Goal: Task Accomplishment & Management: Use online tool/utility

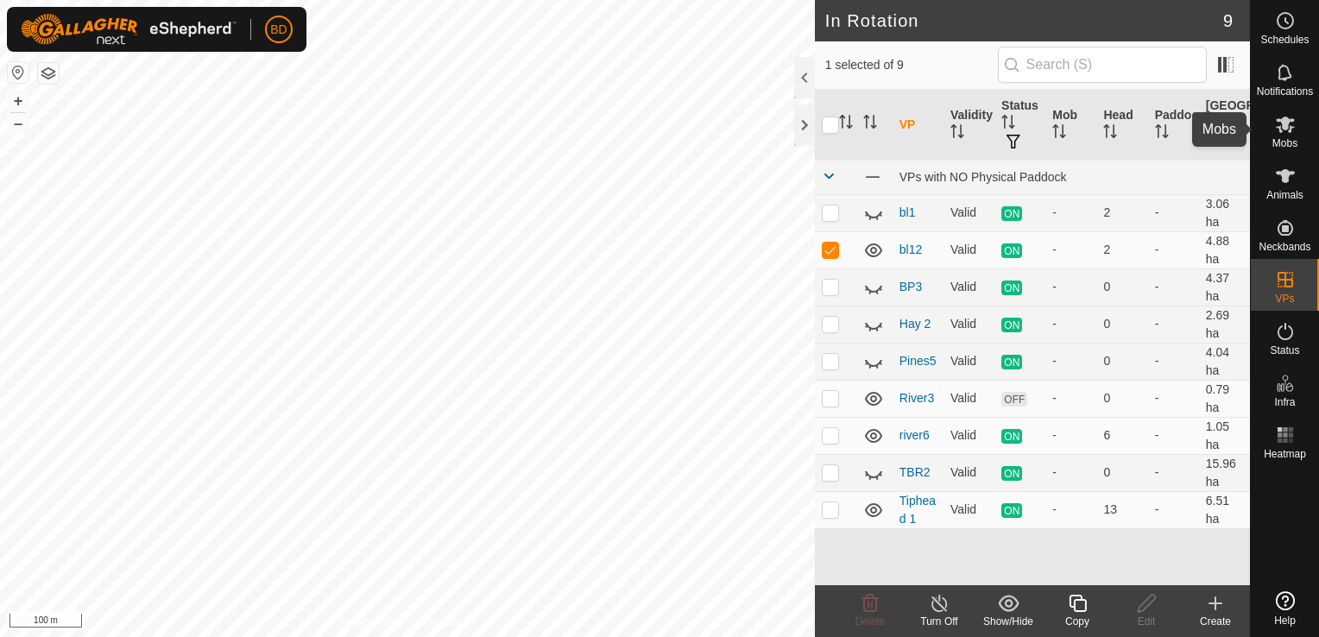
drag, startPoint x: 1281, startPoint y: 130, endPoint x: 1281, endPoint y: 142, distance: 12.1
click at [1281, 130] on icon at bounding box center [1285, 124] width 21 height 21
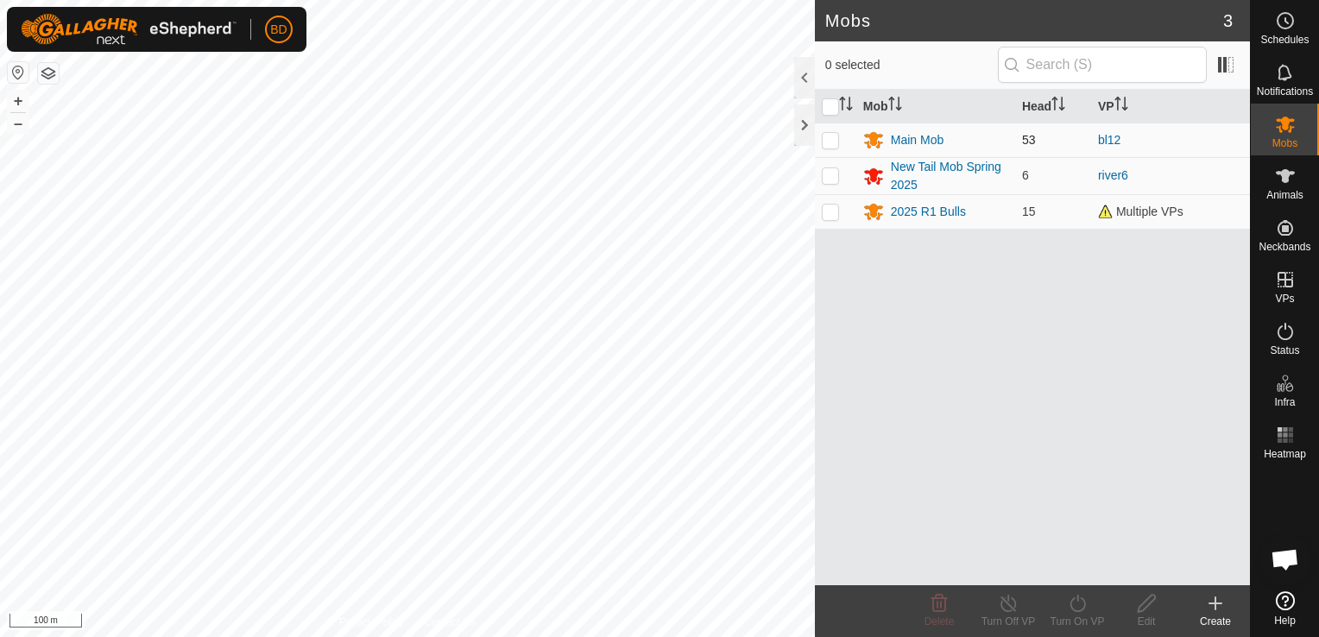
click at [826, 140] on p-checkbox at bounding box center [830, 140] width 17 height 14
checkbox input "true"
click at [1080, 606] on icon at bounding box center [1078, 603] width 22 height 21
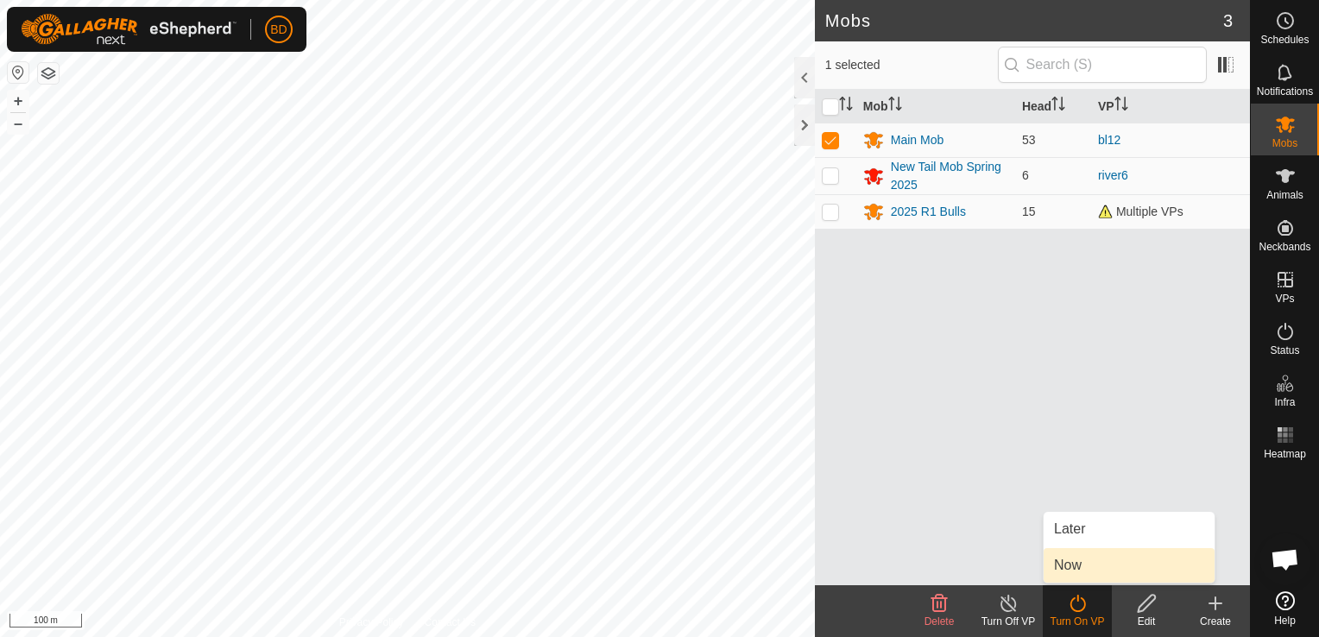
click at [1085, 566] on link "Now" at bounding box center [1129, 565] width 171 height 35
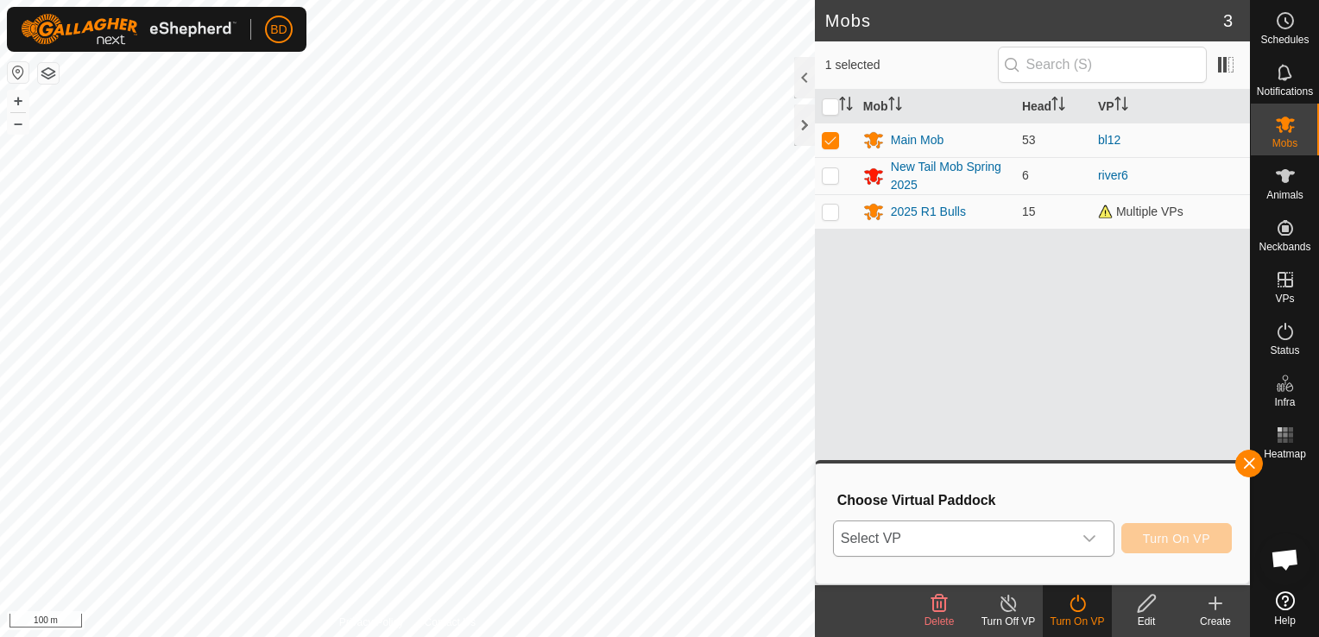
click at [1097, 542] on icon "dropdown trigger" at bounding box center [1090, 539] width 14 height 14
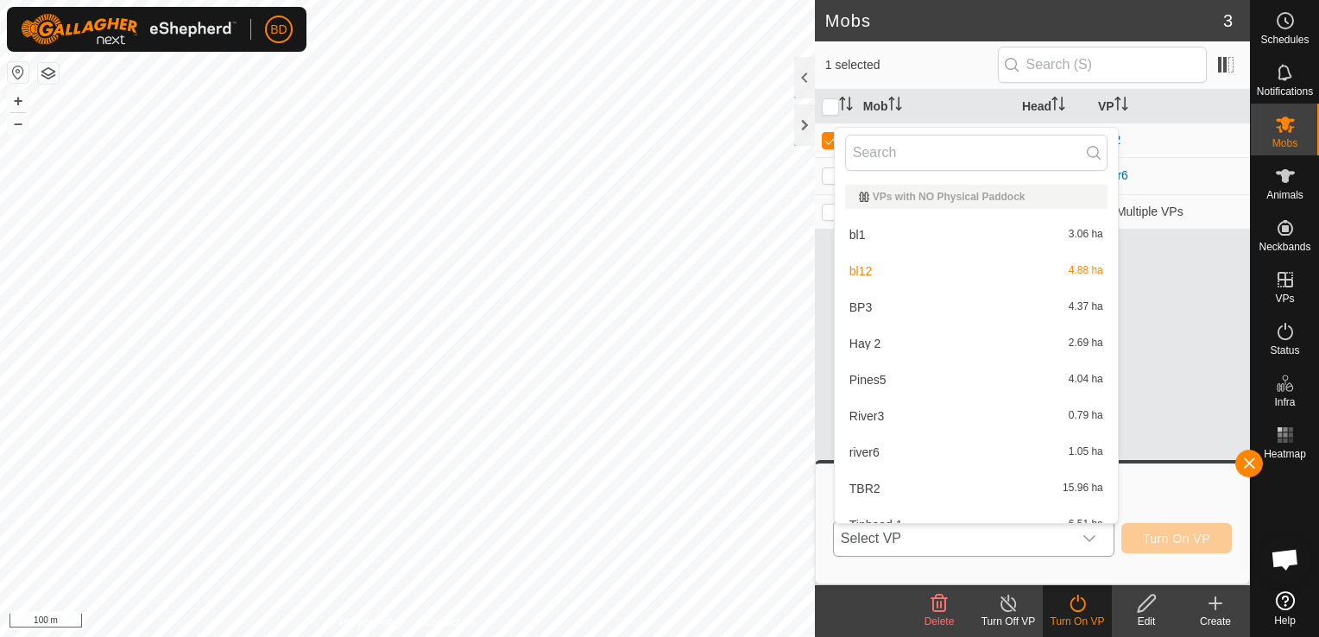
scroll to position [19, 0]
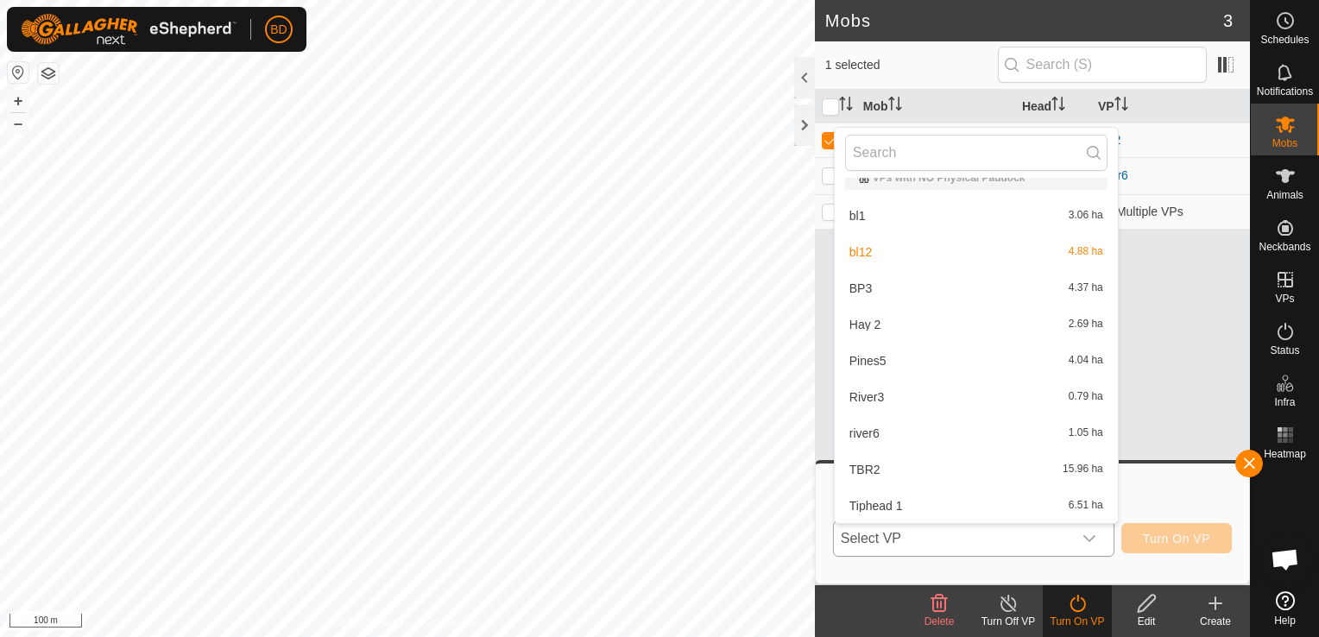
click at [877, 254] on li "bl12 4.88 ha" at bounding box center [976, 252] width 283 height 35
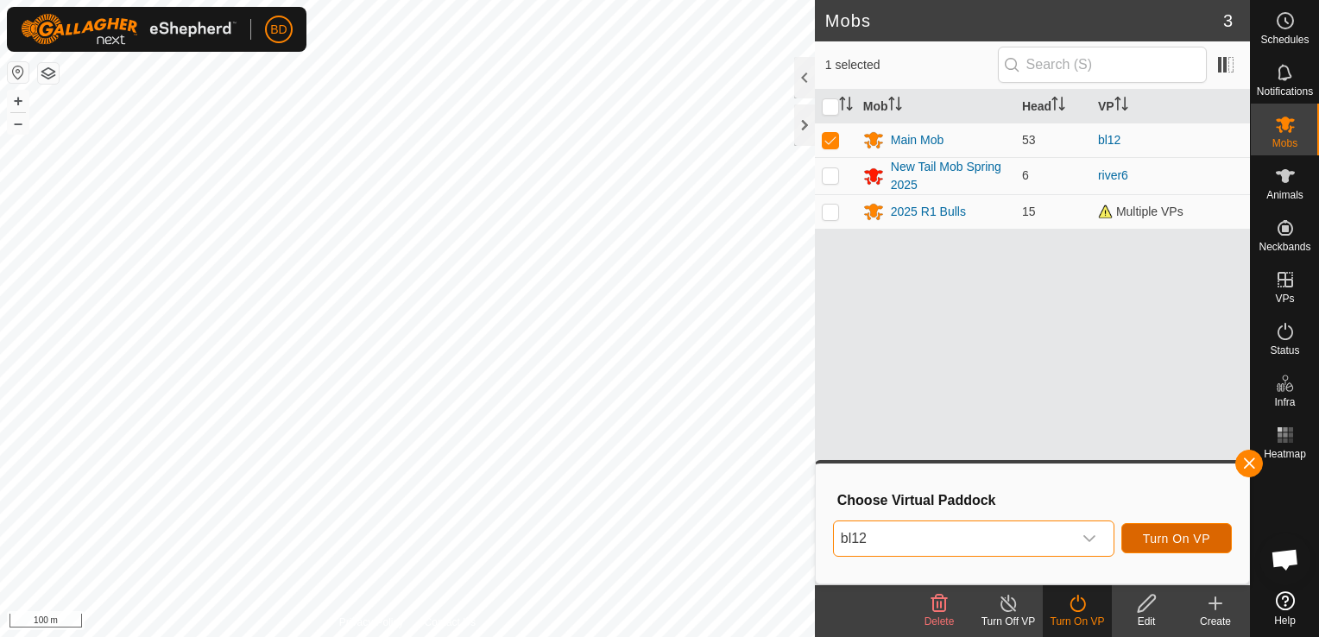
click at [1171, 540] on span "Turn On VP" at bounding box center [1176, 539] width 67 height 14
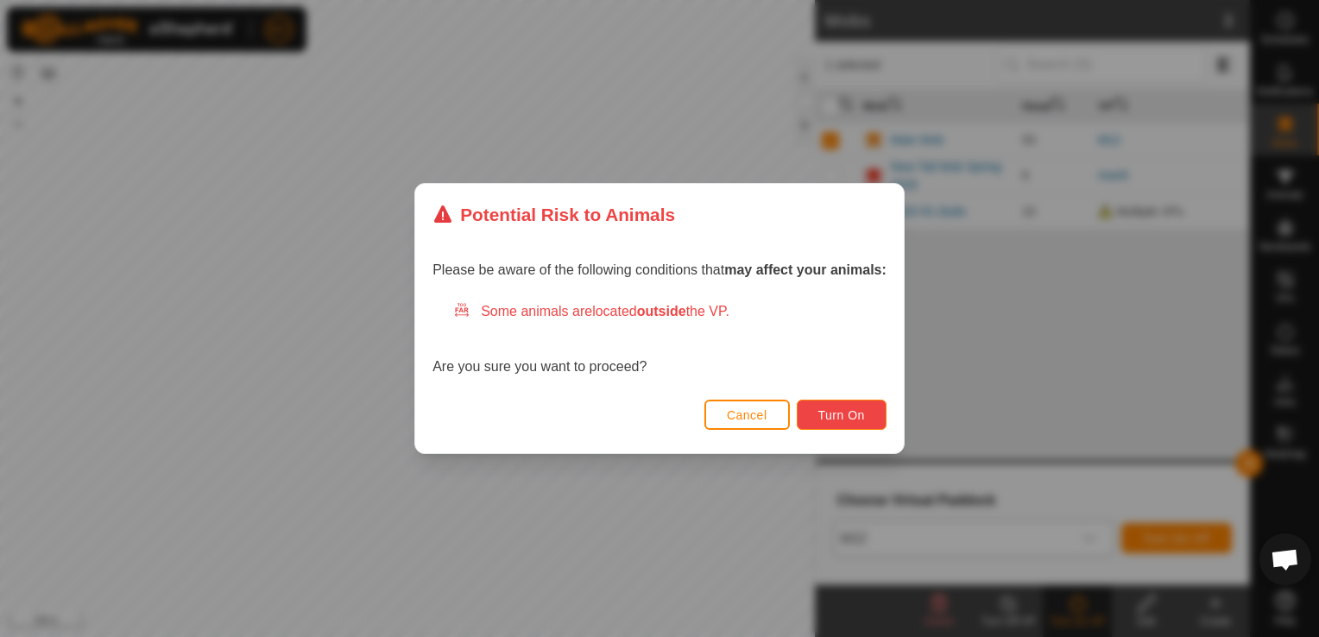
click at [812, 416] on button "Turn On" at bounding box center [842, 415] width 90 height 30
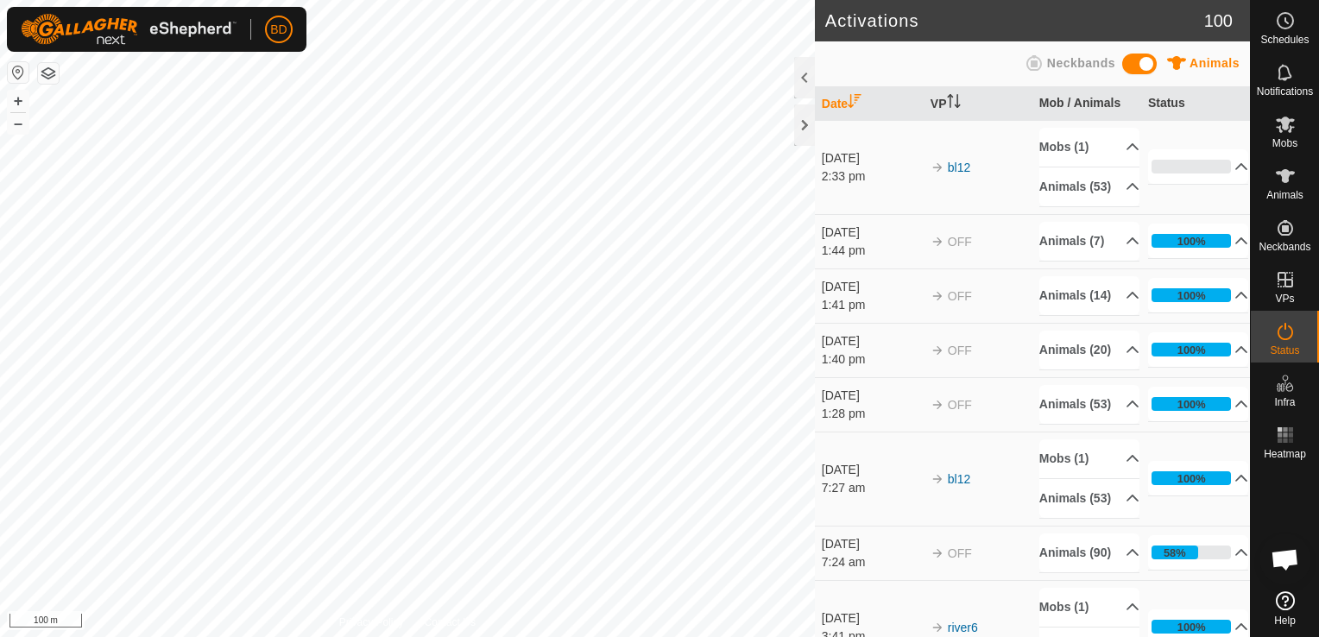
click at [906, 636] on html "BD Schedules Notifications Mobs Animals Neckbands VPs Status Infra Heatmap Help…" at bounding box center [659, 318] width 1319 height 637
